Goal: Task Accomplishment & Management: Use online tool/utility

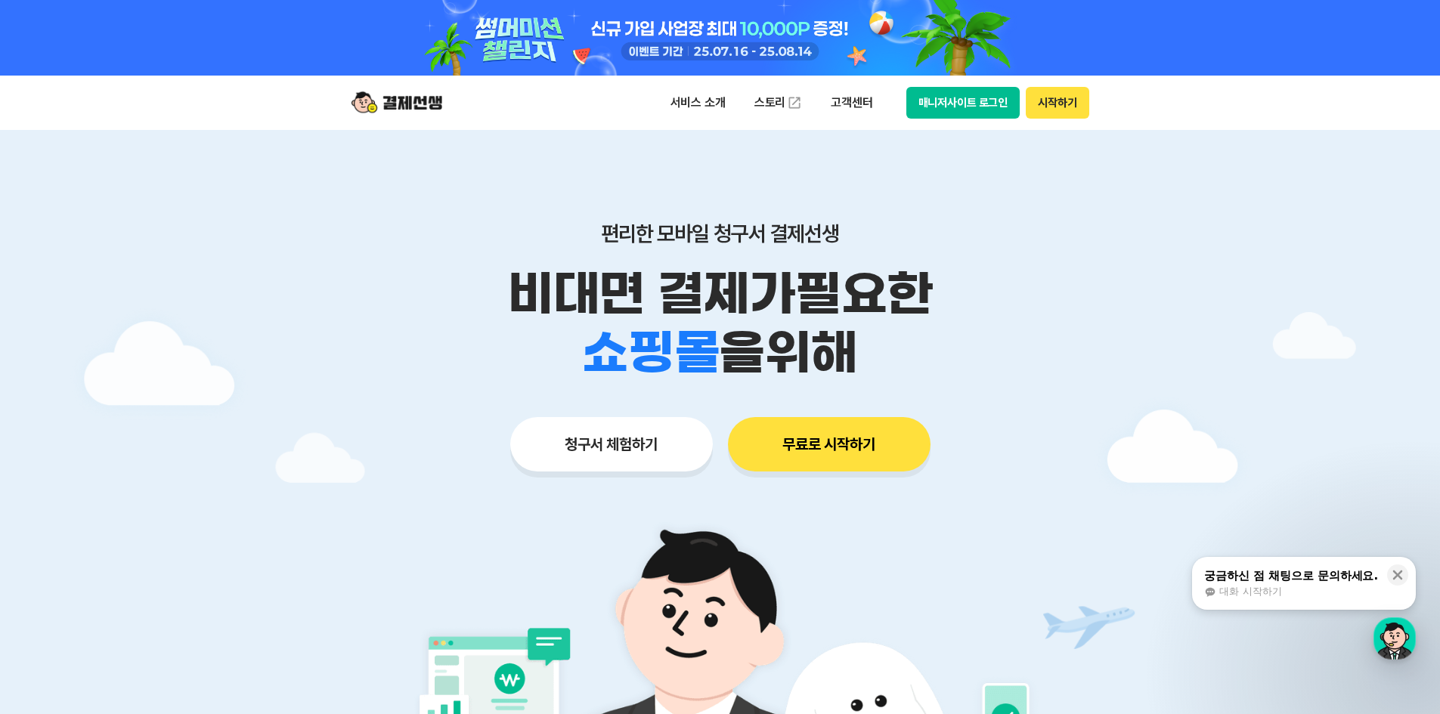
click at [1057, 101] on button "시작하기" at bounding box center [1057, 103] width 63 height 32
drag, startPoint x: 1091, startPoint y: 206, endPoint x: 1186, endPoint y: 82, distance: 155.8
click at [1091, 203] on div "편리한 모바일 청구서 결제선생 비대면 결제가 필요한 학원 공부방 호텔 쇼핑몰 병원 배달 보험사 항공사 골프장 을 위해 청구서 체험하기 무료로 …" at bounding box center [720, 316] width 774 height 373
drag, startPoint x: 933, startPoint y: 201, endPoint x: 787, endPoint y: 153, distance: 153.4
click at [933, 201] on div "편리한 모바일 청구서 결제선생 비대면 결제가 필요한 학원 공부방 호텔 쇼핑몰 병원 배달 보험사 항공사 골프장 을 위해 청구서 체험하기 무료로 …" at bounding box center [720, 316] width 774 height 373
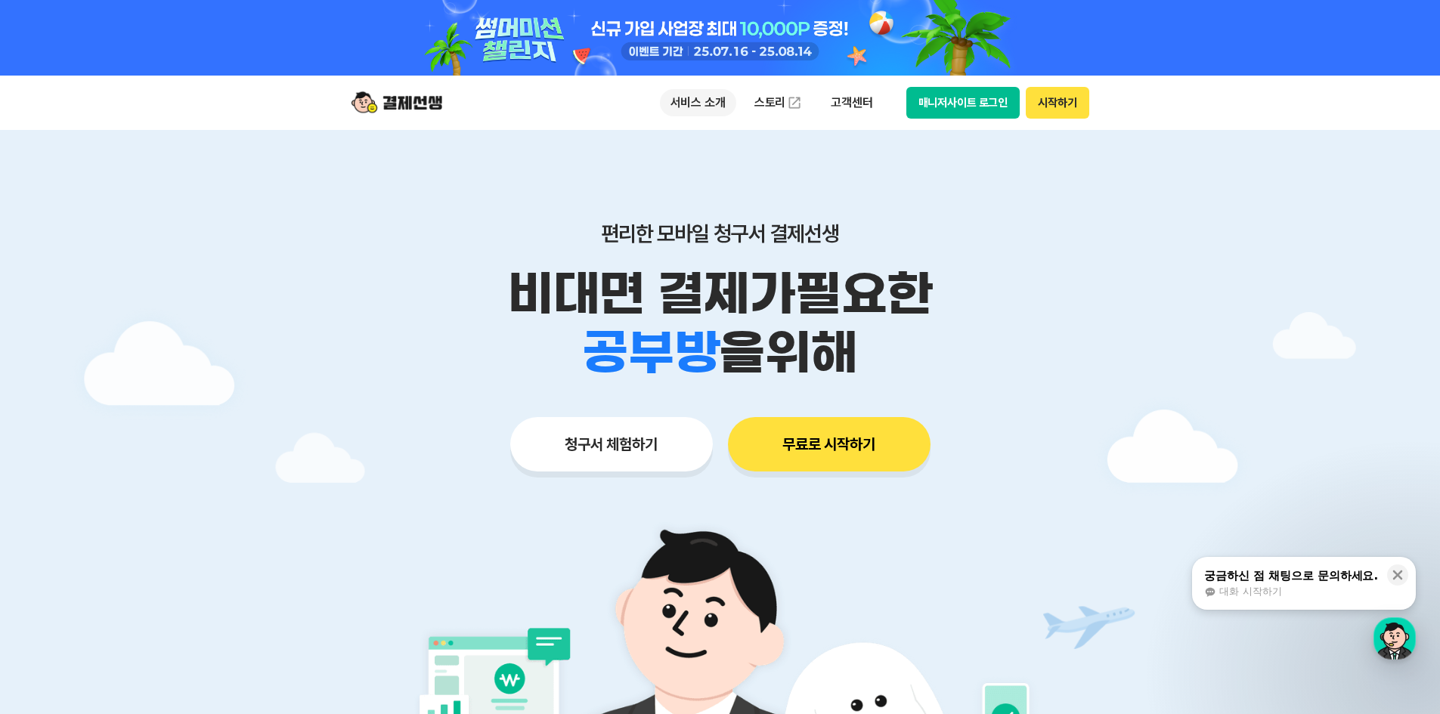
click at [704, 106] on p "서비스 소개" at bounding box center [698, 102] width 76 height 27
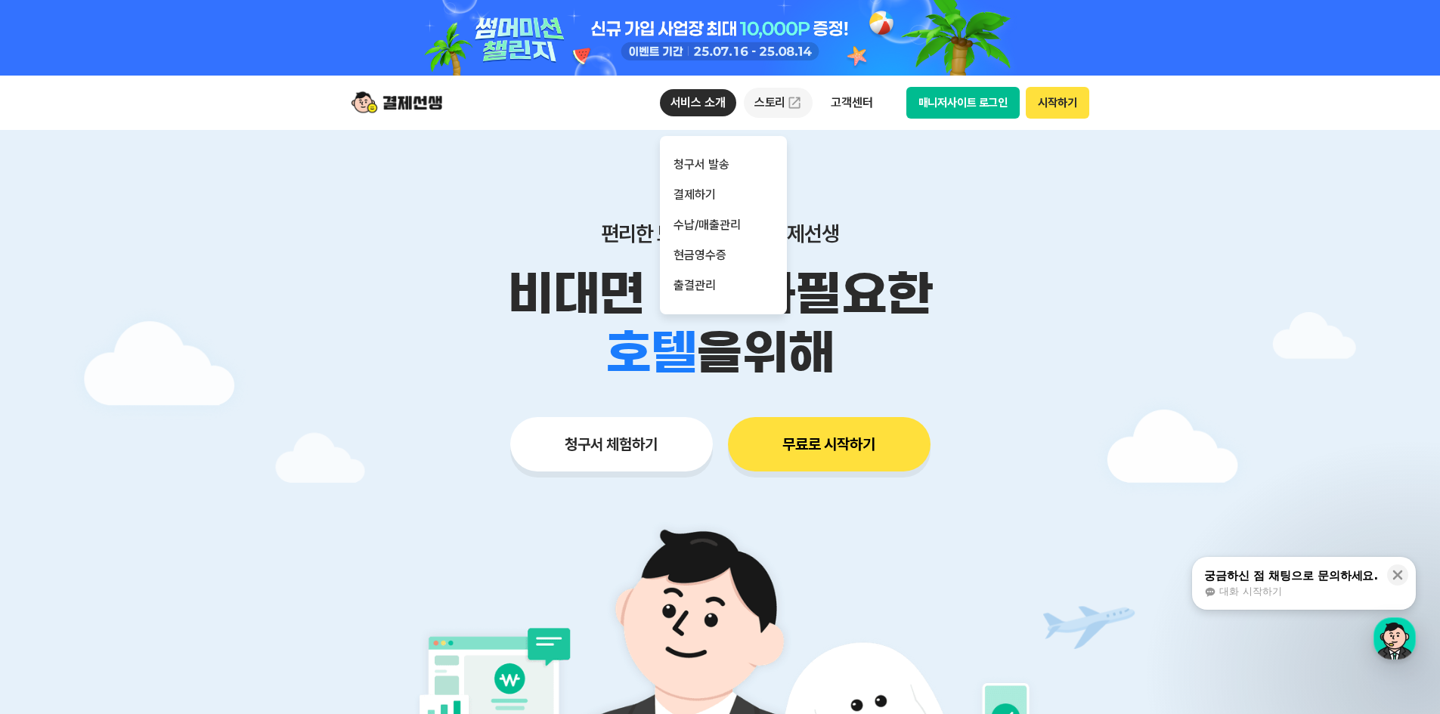
click at [776, 101] on link "스토리" at bounding box center [779, 103] width 70 height 30
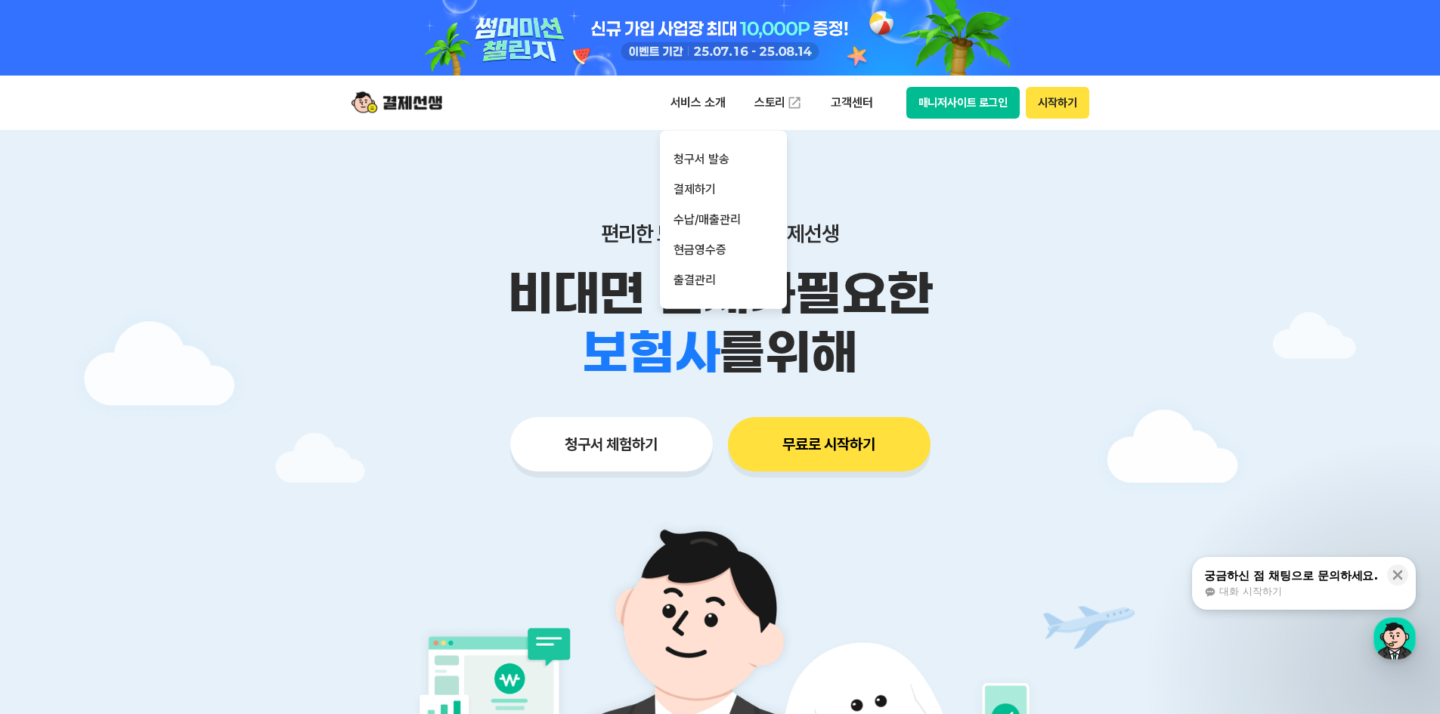
click at [619, 453] on button "청구서 체험하기" at bounding box center [611, 444] width 203 height 54
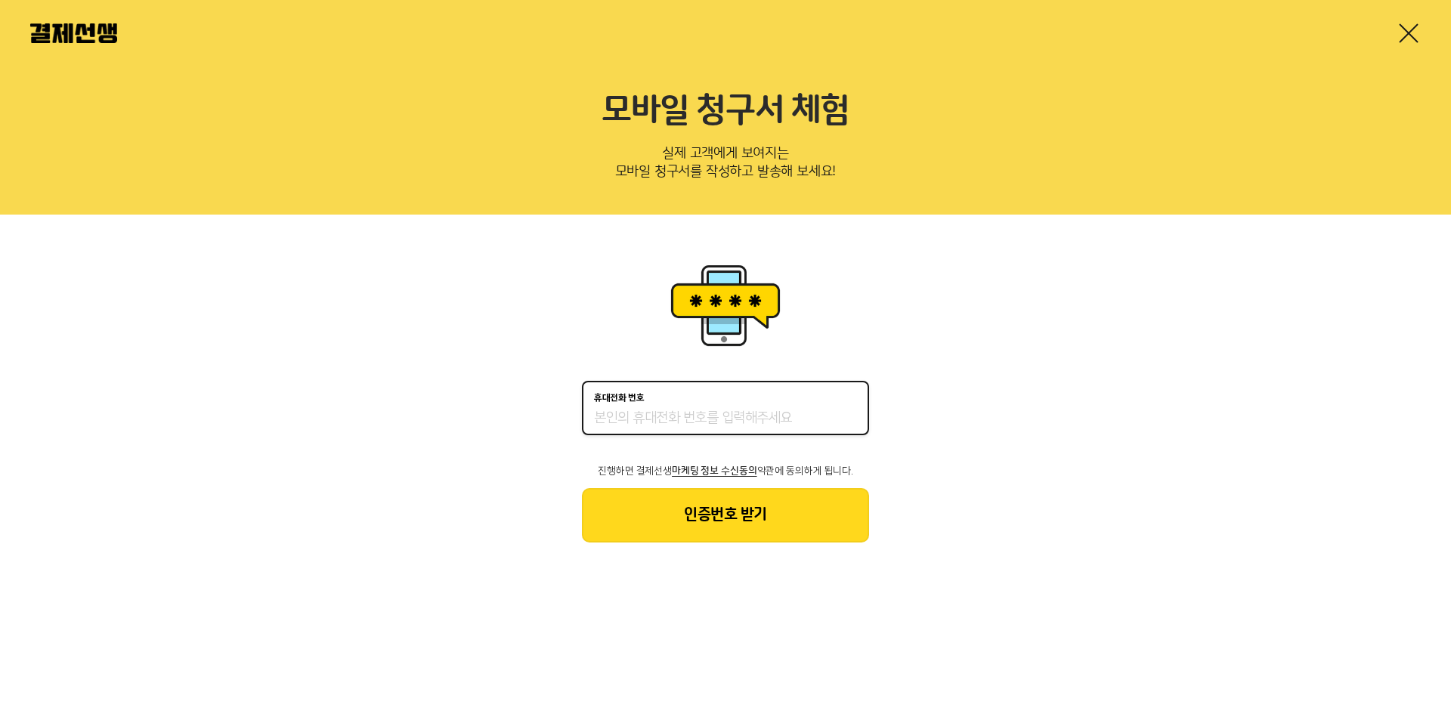
click at [639, 412] on input "휴대전화 번호" at bounding box center [725, 419] width 263 height 18
type input "01074536849"
click at [722, 519] on button "인증번호 받기" at bounding box center [725, 515] width 287 height 54
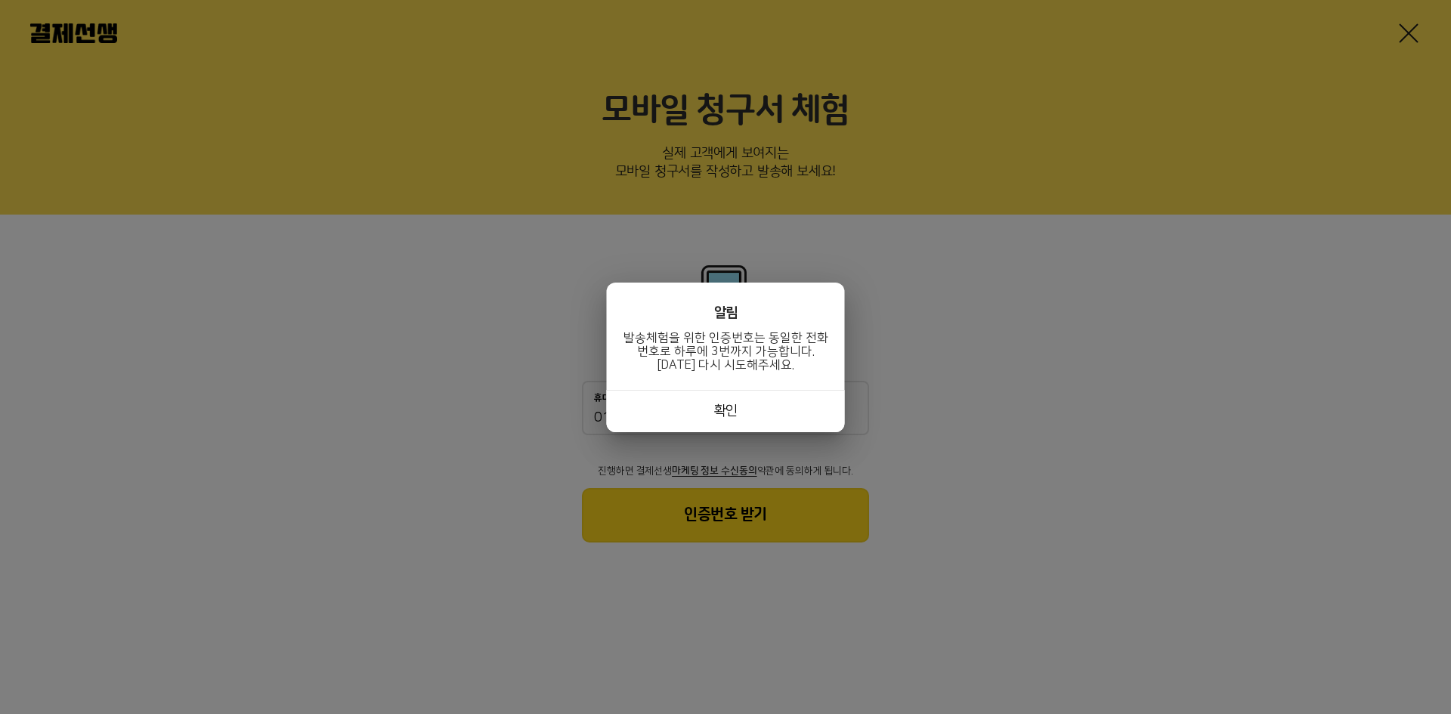
click at [734, 410] on button "확인" at bounding box center [726, 411] width 238 height 42
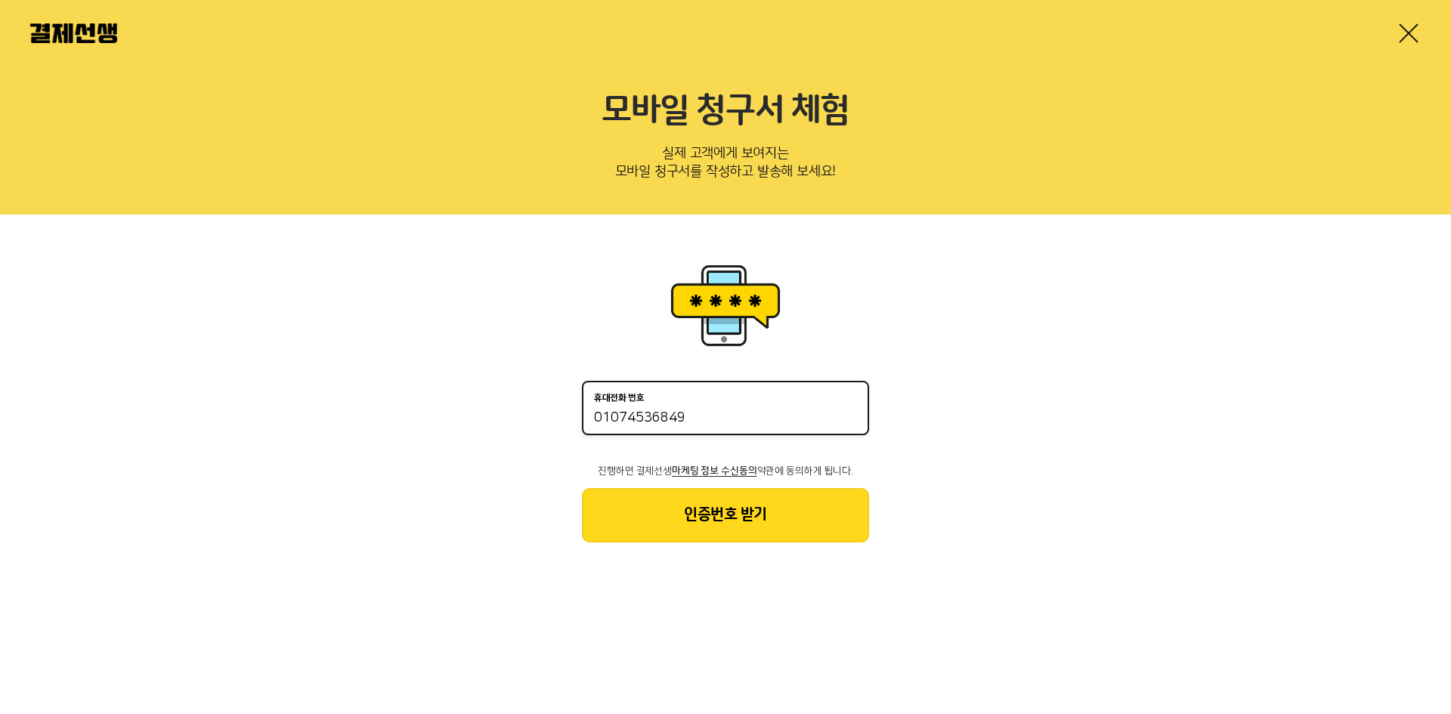
drag, startPoint x: 712, startPoint y: 425, endPoint x: 445, endPoint y: 415, distance: 267.0
click at [445, 415] on div "휴대전화 번호 01074536849 진행하면 결제선생 마케팅 정보 수신동의 약관에 동의하게 됩니다. 인증번호 받기" at bounding box center [725, 401] width 1451 height 373
click at [1409, 34] on link at bounding box center [1409, 33] width 24 height 24
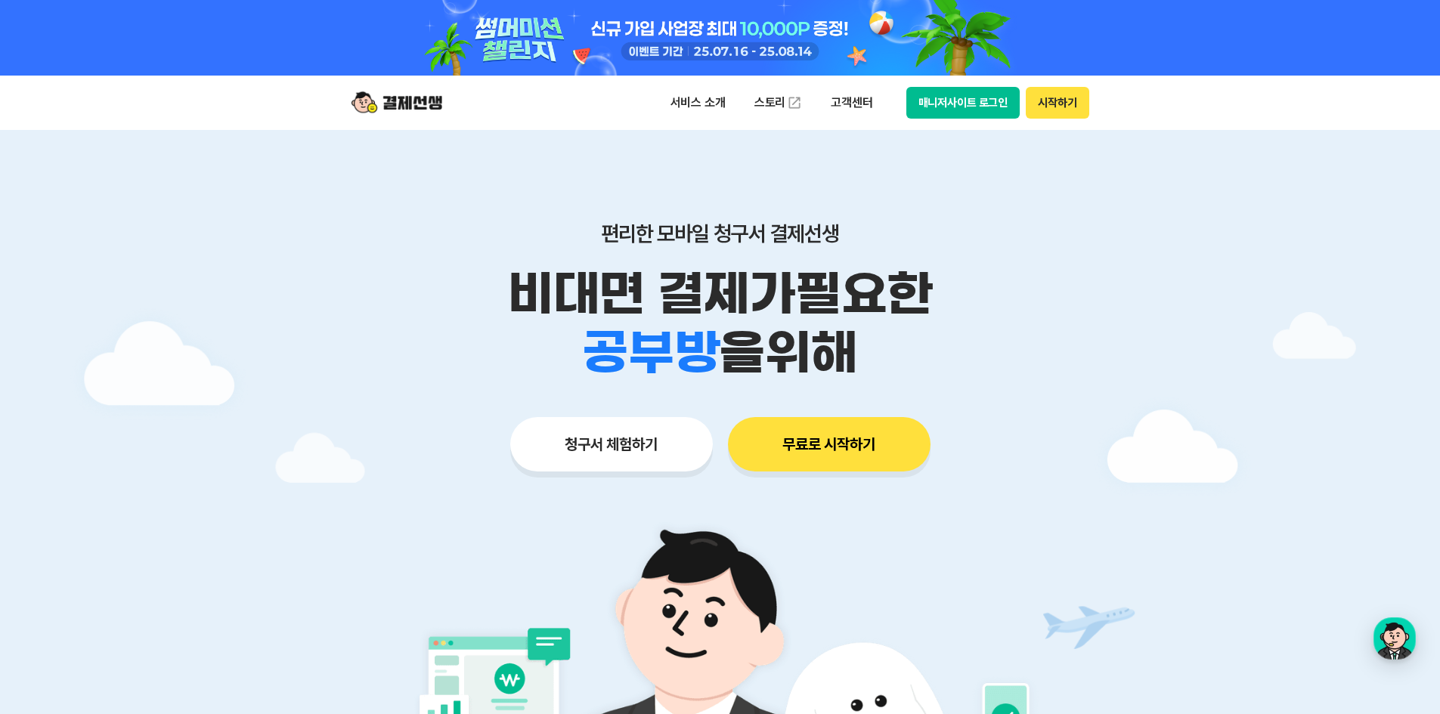
drag, startPoint x: 829, startPoint y: 445, endPoint x: 489, endPoint y: 277, distance: 379.2
click at [489, 277] on div "편리한 모바일 청구서 결제선생 비대면 결제가 필요한 학원 공부방 호텔 쇼핑몰 병원 배달 보험사 항공사 골프장 을 위해 청구서 체험하기 무료로 …" at bounding box center [720, 316] width 774 height 373
